Goal: Task Accomplishment & Management: Manage account settings

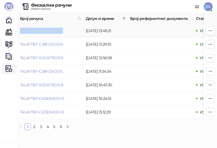
click at [50, 32] on link "74LAYTBF-C38FDVO0-7" at bounding box center [41, 30] width 43 height 5
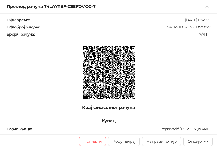
scroll to position [218, 0]
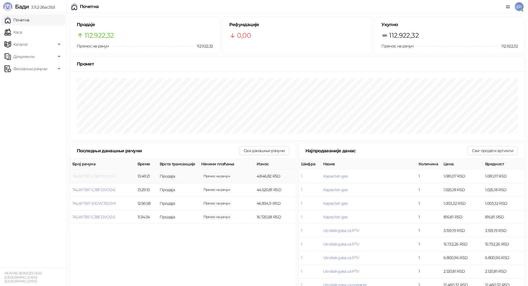
click at [104, 178] on span "74LAYTBF-C38FDVO0-7" at bounding box center [93, 175] width 43 height 5
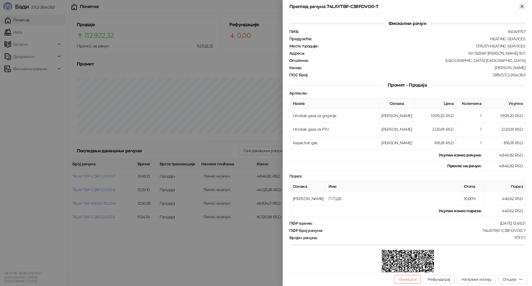
click at [524, 6] on icon "Close" at bounding box center [521, 6] width 5 height 5
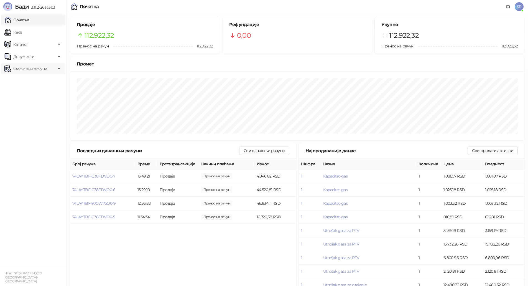
click at [40, 71] on span "Фискални рачуни" at bounding box center [30, 68] width 34 height 11
click at [32, 83] on link "Издати рачуни" at bounding box center [25, 80] width 37 height 11
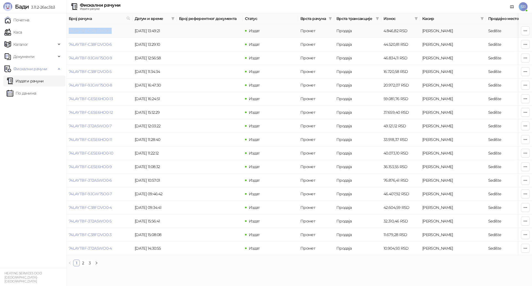
drag, startPoint x: 113, startPoint y: 31, endPoint x: 69, endPoint y: 33, distance: 43.5
click at [69, 33] on td "74LAYTBF-C38FDVO0-7" at bounding box center [99, 31] width 66 height 14
copy link "74LAYTBF-C38FDVO0-7"
click at [523, 7] on span "SR" at bounding box center [523, 6] width 9 height 9
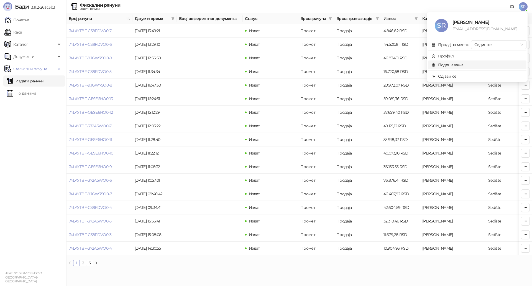
click at [456, 65] on link "Подешавања" at bounding box center [447, 64] width 32 height 5
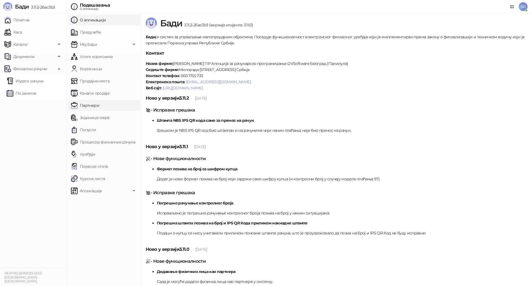
click at [99, 104] on link "Партнери" at bounding box center [85, 105] width 28 height 11
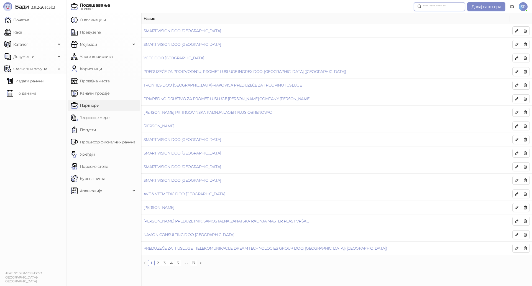
click at [452, 8] on input "text" at bounding box center [442, 7] width 39 height 6
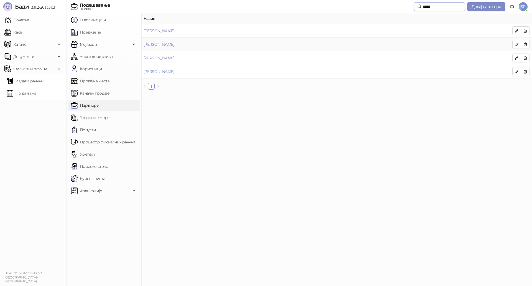
type input "*****"
click at [158, 34] on td "Perić Jelena" at bounding box center [325, 31] width 368 height 14
click at [153, 30] on link "Perić Jelena" at bounding box center [158, 30] width 31 height 5
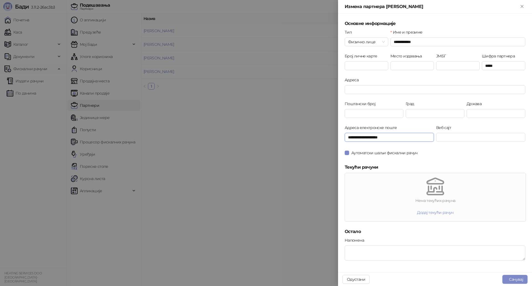
drag, startPoint x: 393, startPoint y: 137, endPoint x: 340, endPoint y: 138, distance: 53.2
click at [340, 138] on div "**********" at bounding box center [435, 143] width 194 height 258
click at [294, 92] on div at bounding box center [266, 143] width 532 height 286
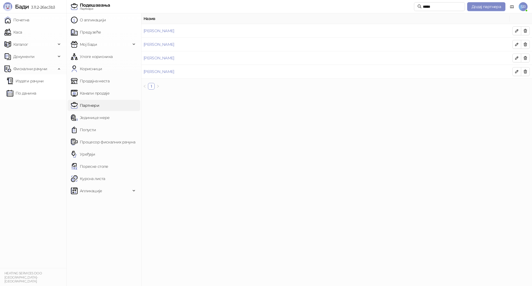
click at [99, 106] on link "Партнери" at bounding box center [85, 105] width 28 height 11
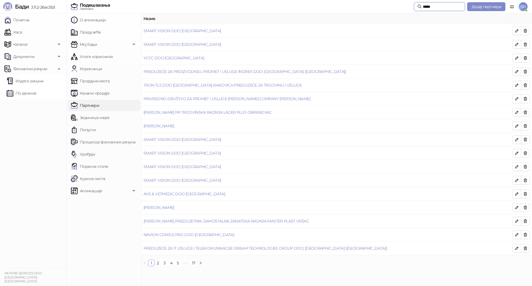
click at [431, 7] on input "*****" at bounding box center [442, 7] width 39 height 6
click at [525, 5] on span "SR" at bounding box center [523, 6] width 9 height 9
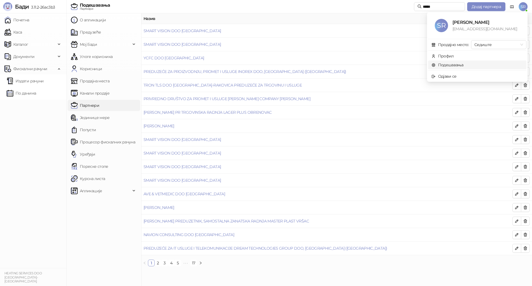
click at [463, 62] on link "Подешавања" at bounding box center [447, 64] width 32 height 5
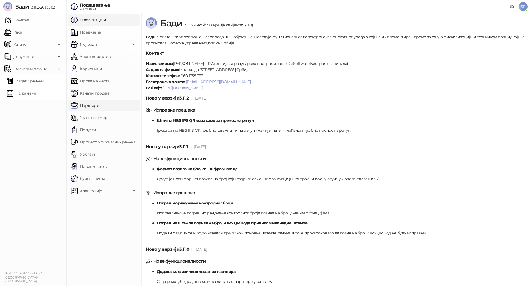
click at [99, 107] on link "Партнери" at bounding box center [85, 105] width 28 height 11
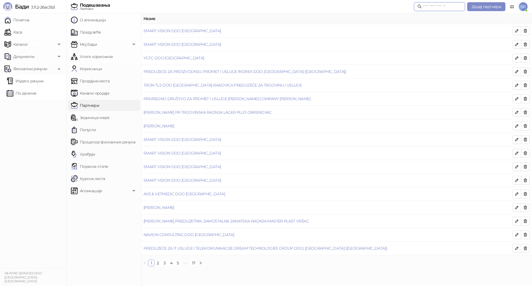
click at [434, 6] on input "text" at bounding box center [442, 7] width 39 height 6
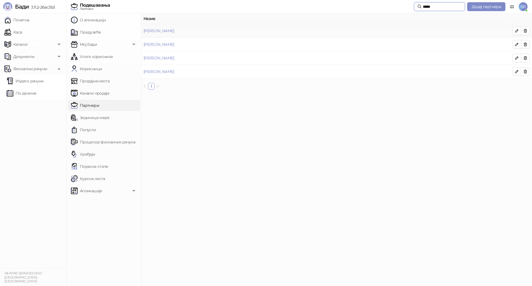
type input "*****"
click at [180, 30] on td "Perić Jelena" at bounding box center [325, 31] width 368 height 14
click at [157, 29] on link "Perić Jelena" at bounding box center [158, 30] width 31 height 5
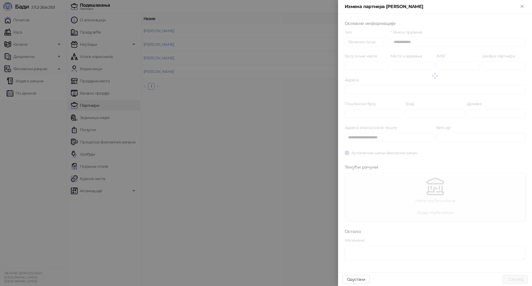
type input "*****"
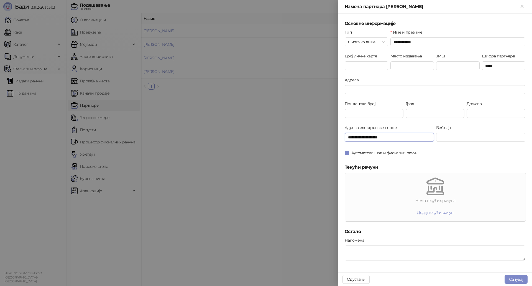
drag, startPoint x: 402, startPoint y: 138, endPoint x: 333, endPoint y: 141, distance: 69.9
click at [333, 141] on div "**********" at bounding box center [266, 143] width 532 height 286
